Goal: Information Seeking & Learning: Learn about a topic

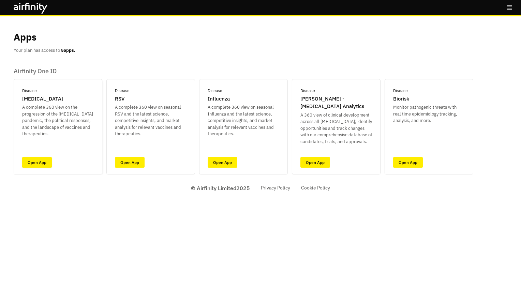
click at [36, 162] on link "Open App" at bounding box center [37, 162] width 30 height 11
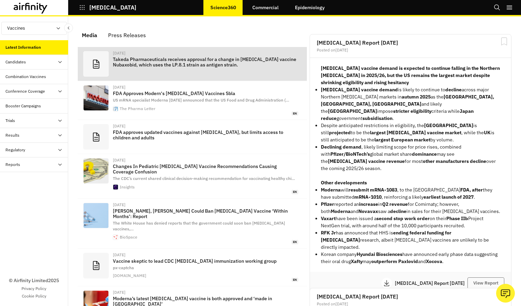
scroll to position [431, 199]
click at [168, 62] on p "Takeda Pharmaceuticals receives approval for a change in COVID-19 vaccine Nubax…" at bounding box center [205, 62] width 185 height 11
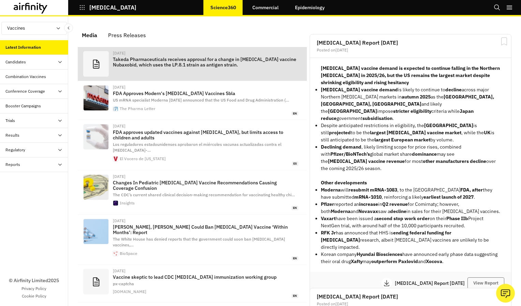
scroll to position [442, 199]
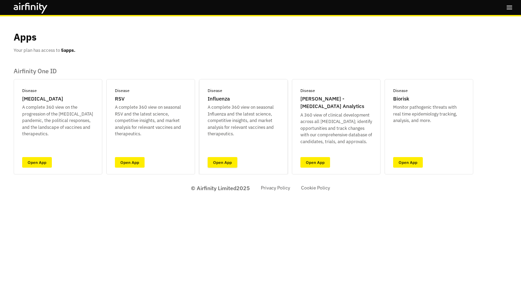
click at [227, 162] on link "Open App" at bounding box center [223, 162] width 30 height 11
